Goal: Information Seeking & Learning: Learn about a topic

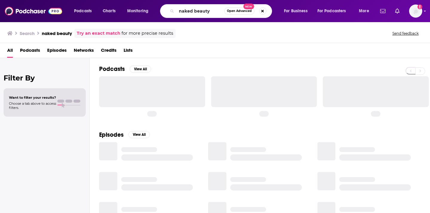
click at [198, 13] on input "naked beauty" at bounding box center [201, 11] width 48 height 10
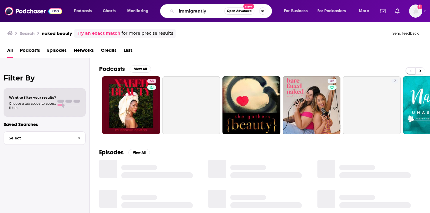
type input "immigrantly"
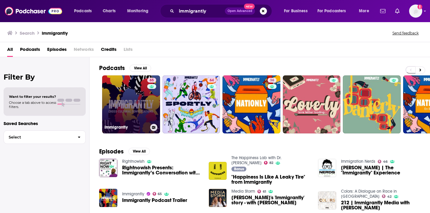
click at [125, 105] on link "65 Immigrantly" at bounding box center [131, 104] width 58 height 58
